Goal: Find specific page/section: Find specific page/section

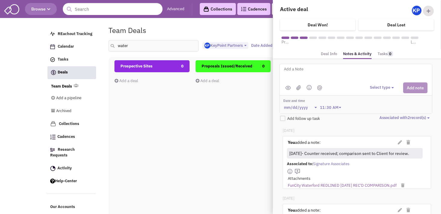
select select "1900"
select select
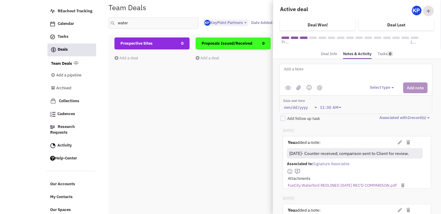
scroll to position [6, 0]
click at [187, 114] on div "Prospective Sites 0 Add a deal Total: $ 0" at bounding box center [151, 144] width 75 height 213
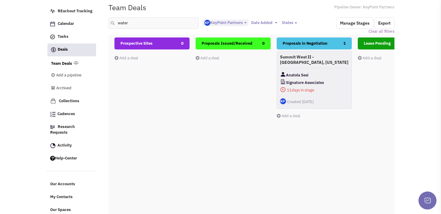
scroll to position [0, 0]
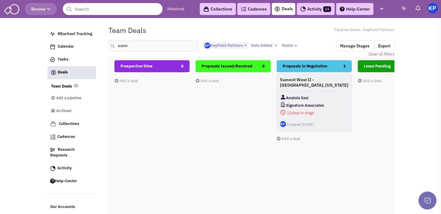
click at [321, 8] on link "Activity 24" at bounding box center [316, 9] width 38 height 12
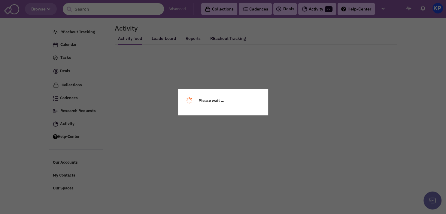
select select
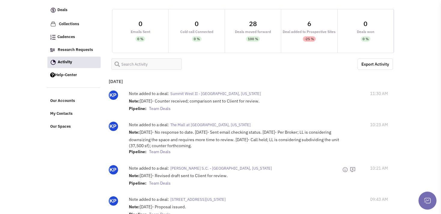
scroll to position [61, 0]
click at [216, 94] on span "Summit West II - [GEOGRAPHIC_DATA], [US_STATE]" at bounding box center [215, 93] width 90 height 5
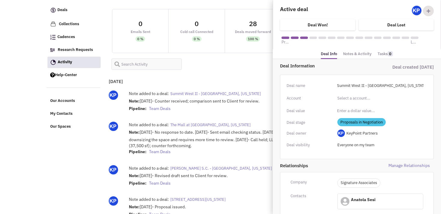
click at [353, 53] on link "Notes & Activity" at bounding box center [357, 54] width 29 height 9
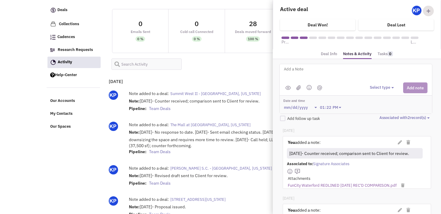
click at [314, 183] on link "FunCity Waterford REDLINED 10-6-25 REC'D COMPARISON.pdf" at bounding box center [342, 186] width 109 height 6
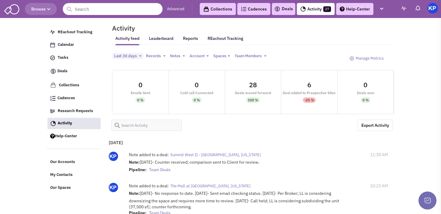
click at [286, 9] on link "Deals" at bounding box center [283, 8] width 19 height 7
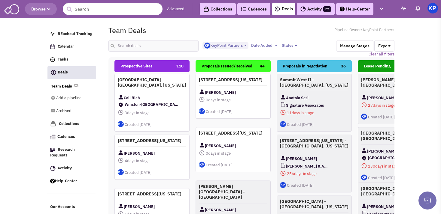
select select "1900"
select select
click at [130, 41] on input "text" at bounding box center [153, 45] width 90 height 11
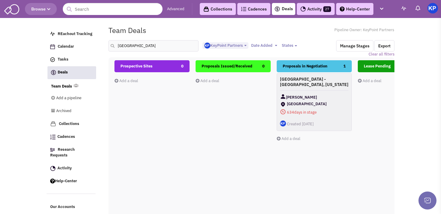
click at [332, 90] on div "[GEOGRAPHIC_DATA] - [GEOGRAPHIC_DATA], [US_STATE] [PERSON_NAME] [GEOGRAPHIC_DAT…" at bounding box center [313, 102] width 75 height 58
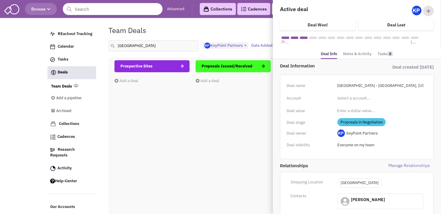
click at [353, 52] on link "Notes & Activity" at bounding box center [357, 54] width 29 height 9
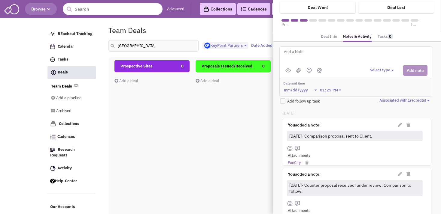
scroll to position [18, 0]
click at [288, 161] on link "FunCity" at bounding box center [294, 163] width 13 height 6
click at [154, 45] on input "[GEOGRAPHIC_DATA]" at bounding box center [153, 45] width 90 height 11
type input "s"
type input "macon"
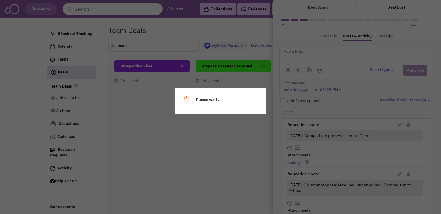
scroll to position [0, 0]
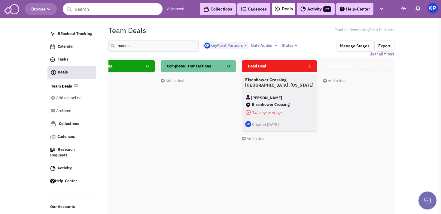
scroll to position [0, 278]
click at [291, 92] on div "Eisenhower Crossing - [GEOGRAPHIC_DATA], [US_STATE] [PERSON_NAME][GEOGRAPHIC_DA…" at bounding box center [278, 102] width 75 height 58
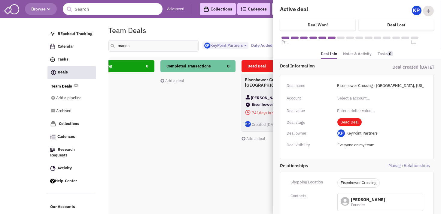
click at [353, 53] on link "Notes & Activity" at bounding box center [357, 54] width 29 height 9
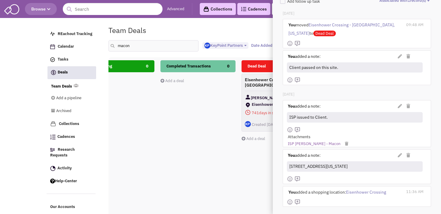
scroll to position [118, 0]
